Goal: Register for event/course

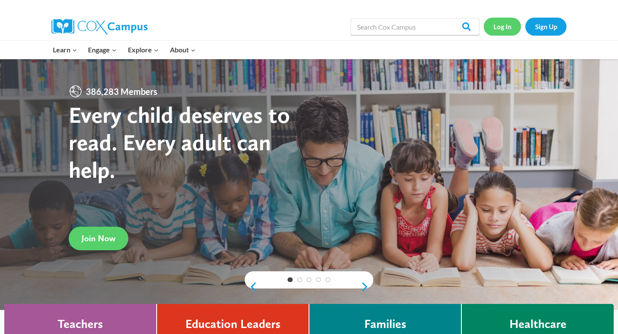
click at [499, 22] on link "Log In" at bounding box center [502, 27] width 37 height 18
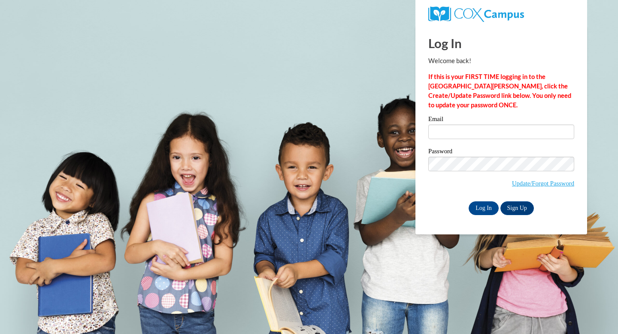
click at [488, 131] on input "Email" at bounding box center [502, 132] width 146 height 15
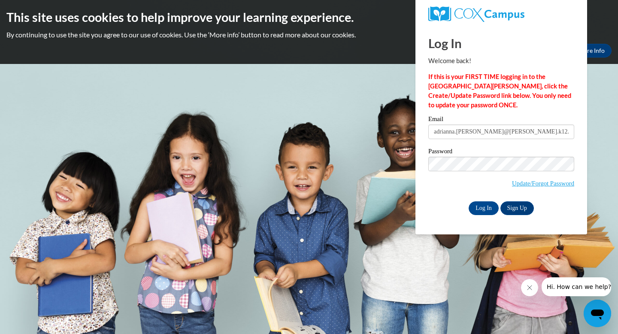
type input "adrianna.dykstra@franklin.k12.wi.us"
click at [490, 203] on input "Log In" at bounding box center [484, 208] width 30 height 14
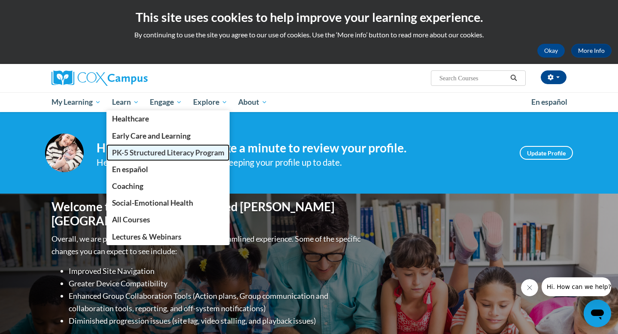
click at [140, 151] on span "PK-5 Structured Literacy Program" at bounding box center [168, 152] width 113 height 9
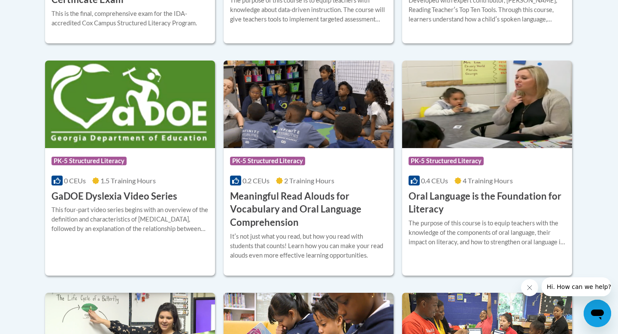
scroll to position [593, 0]
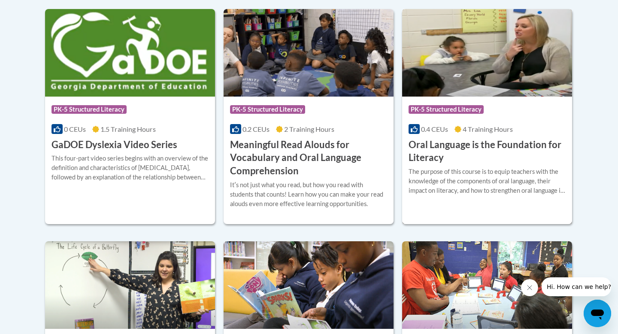
click at [499, 139] on h3 "Oral Language is the Foundation for Literacy" at bounding box center [487, 151] width 157 height 27
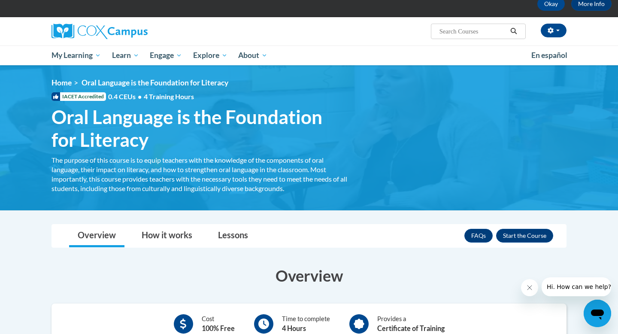
scroll to position [47, 0]
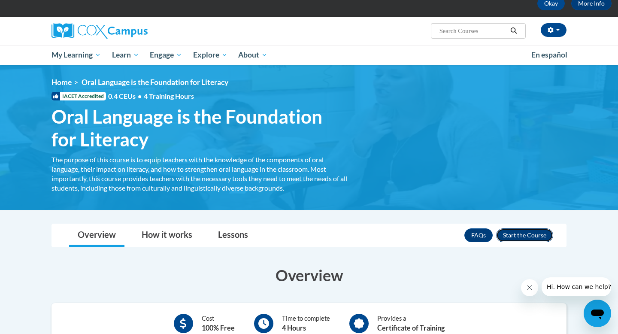
click at [537, 237] on button "Enroll" at bounding box center [524, 235] width 57 height 14
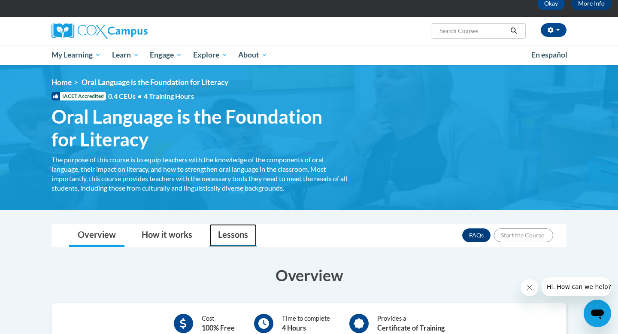
click at [236, 238] on link "Lessons" at bounding box center [233, 235] width 47 height 23
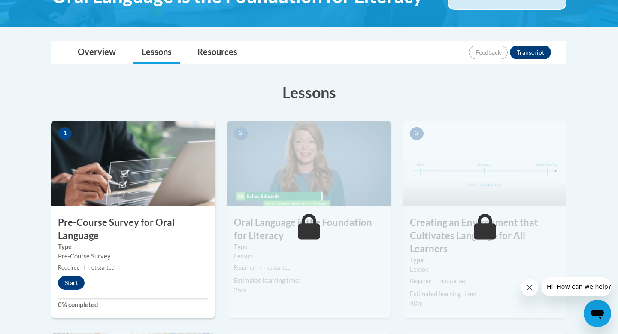
scroll to position [168, 0]
click at [71, 279] on button "Start" at bounding box center [71, 283] width 27 height 14
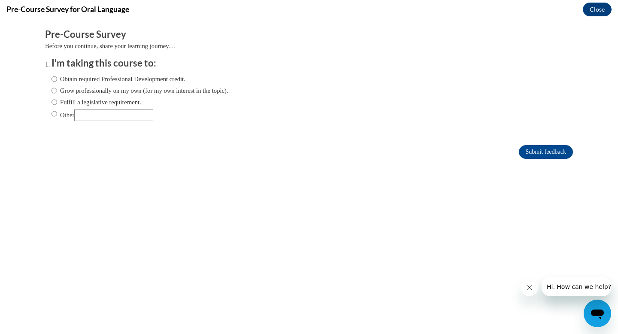
scroll to position [0, 0]
click at [177, 78] on label "Obtain required Professional Development credit." at bounding box center [119, 78] width 134 height 9
click at [57, 78] on input "Obtain required Professional Development credit." at bounding box center [55, 78] width 6 height 9
radio input "true"
click at [116, 104] on label "Fulfill a legislative requirement." at bounding box center [97, 101] width 90 height 9
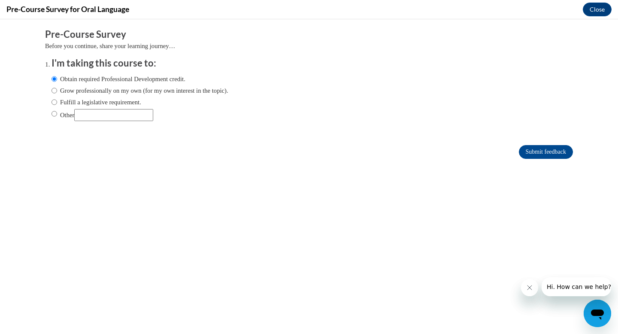
click at [57, 104] on input "Fulfill a legislative requirement." at bounding box center [55, 101] width 6 height 9
radio input "true"
click at [525, 151] on input "Submit feedback" at bounding box center [546, 152] width 54 height 14
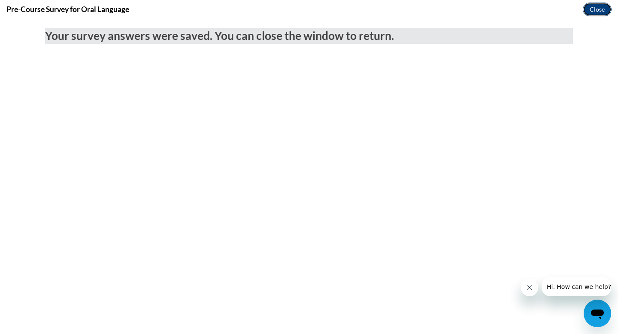
click at [597, 7] on button "Close" at bounding box center [597, 10] width 29 height 14
